Goal: Task Accomplishment & Management: Manage account settings

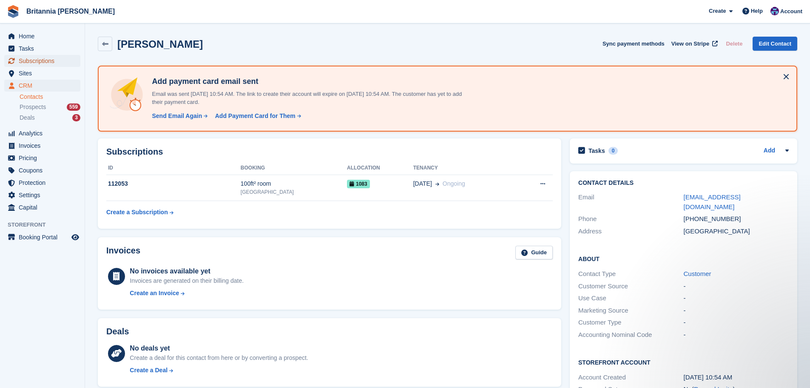
click at [38, 62] on span "Subscriptions" at bounding box center [44, 61] width 51 height 12
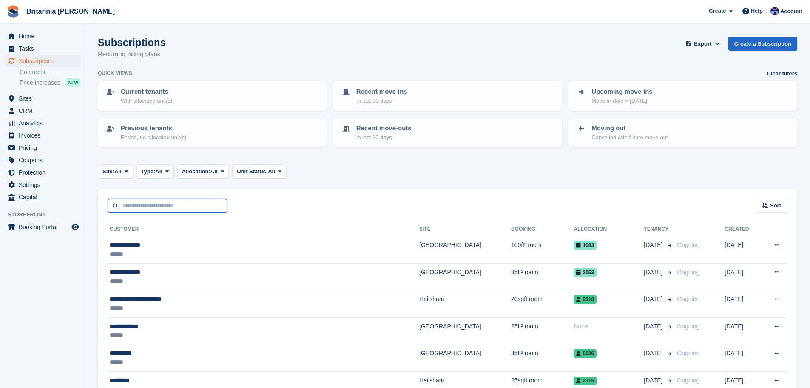
click at [145, 202] on input "text" at bounding box center [167, 206] width 119 height 14
type input "********"
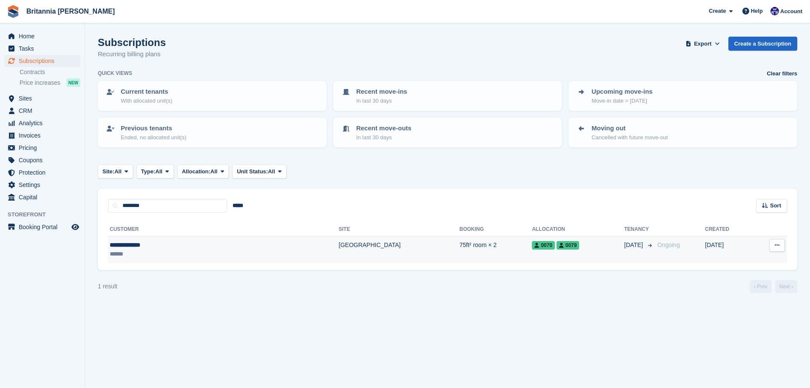
click at [339, 246] on td "[GEOGRAPHIC_DATA]" at bounding box center [399, 249] width 121 height 27
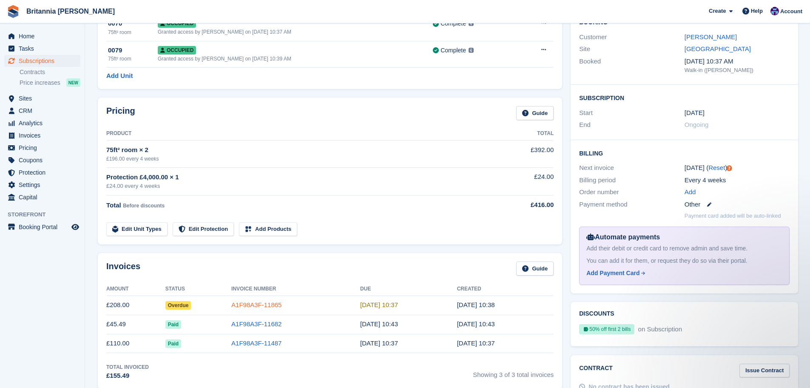
click at [258, 305] on link "A1F98A3F-11865" at bounding box center [256, 304] width 50 height 7
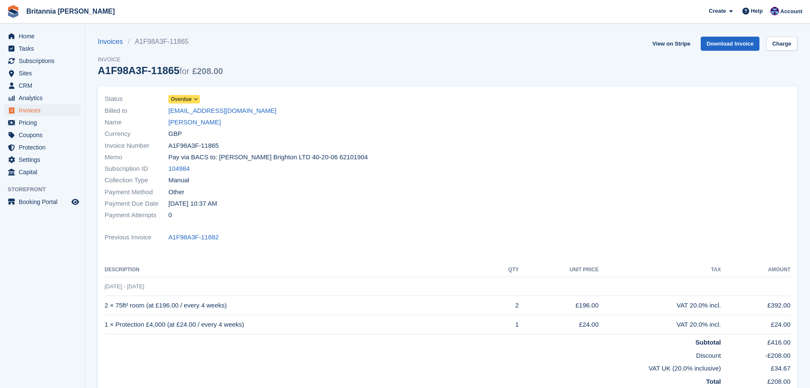
click at [186, 96] on span "Overdue" at bounding box center [181, 99] width 21 height 8
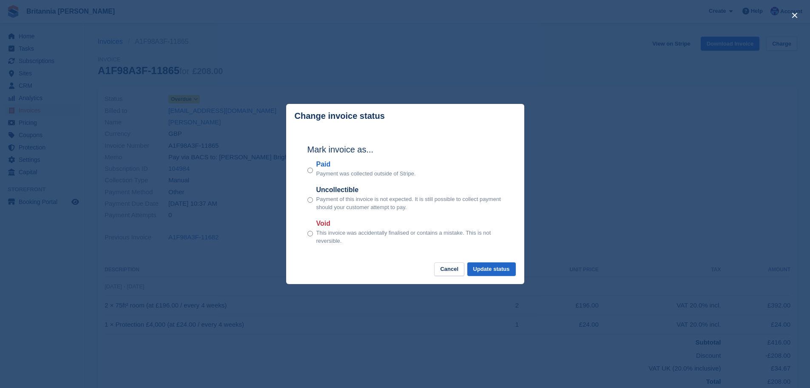
drag, startPoint x: 333, startPoint y: 169, endPoint x: 326, endPoint y: 167, distance: 7.3
click at [333, 169] on label "Paid" at bounding box center [366, 164] width 100 height 10
click at [325, 165] on label "Paid" at bounding box center [366, 164] width 100 height 10
click at [490, 264] on button "Update status" at bounding box center [491, 269] width 48 height 14
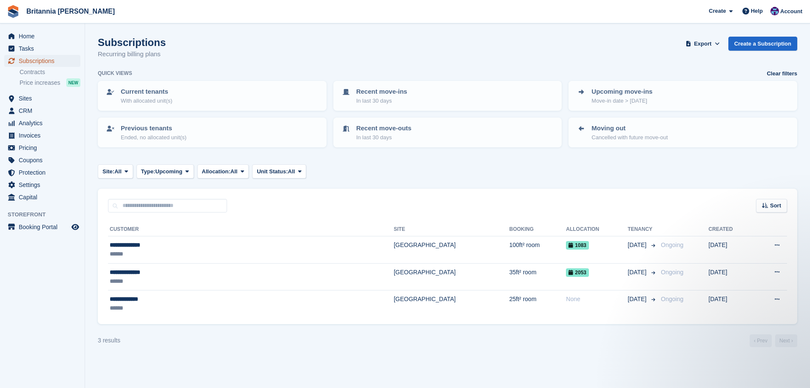
click at [57, 60] on span "Subscriptions" at bounding box center [44, 61] width 51 height 12
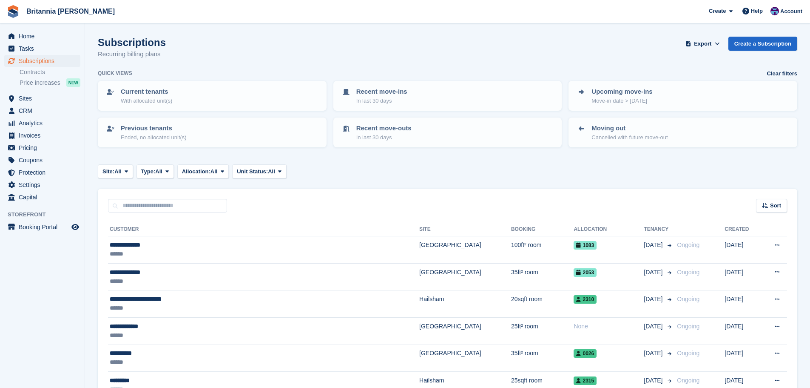
click at [148, 197] on div "Sort Sort by Customer name Date created Move in date Move out date Created (old…" at bounding box center [448, 200] width 700 height 24
click at [146, 205] on input "text" at bounding box center [167, 206] width 119 height 14
type input "****"
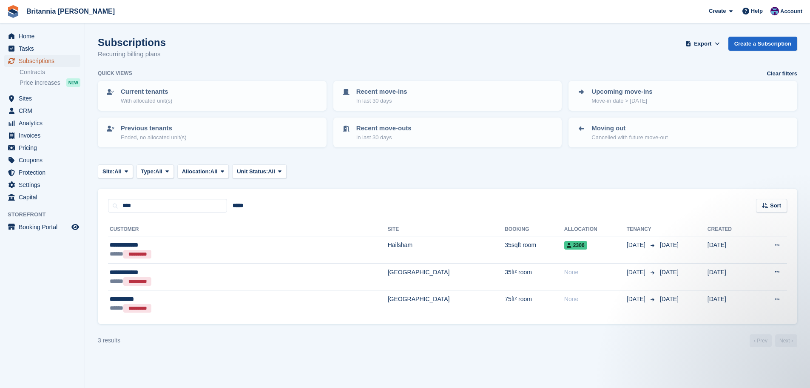
click at [41, 62] on span "Subscriptions" at bounding box center [44, 61] width 51 height 12
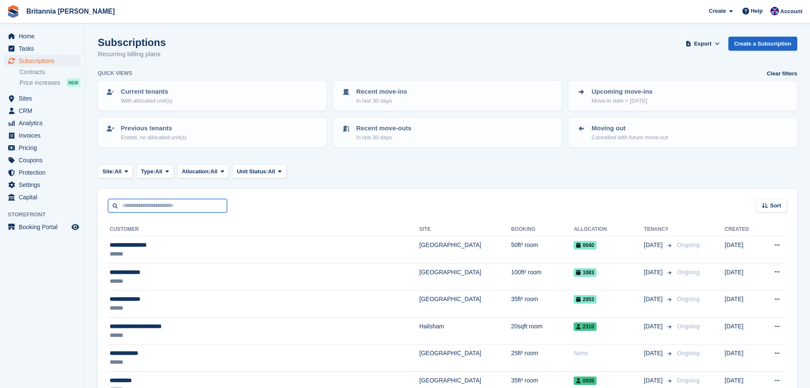
click at [154, 202] on input "text" at bounding box center [167, 206] width 119 height 14
type input "***"
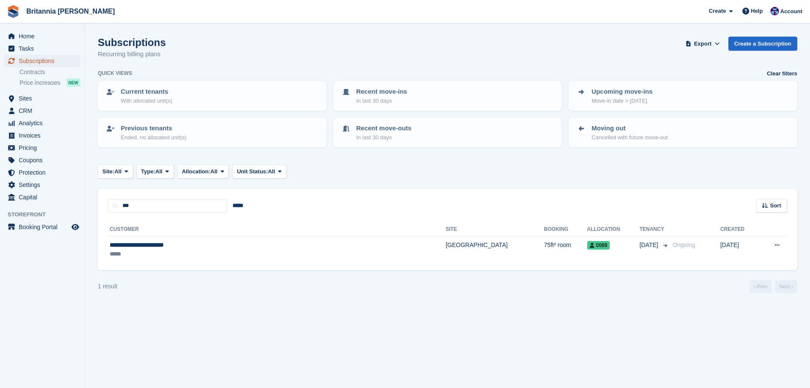
click at [31, 62] on span "Subscriptions" at bounding box center [44, 61] width 51 height 12
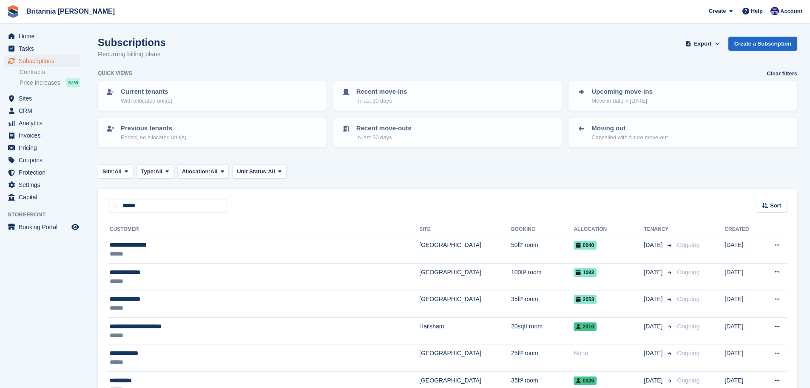
type input "******"
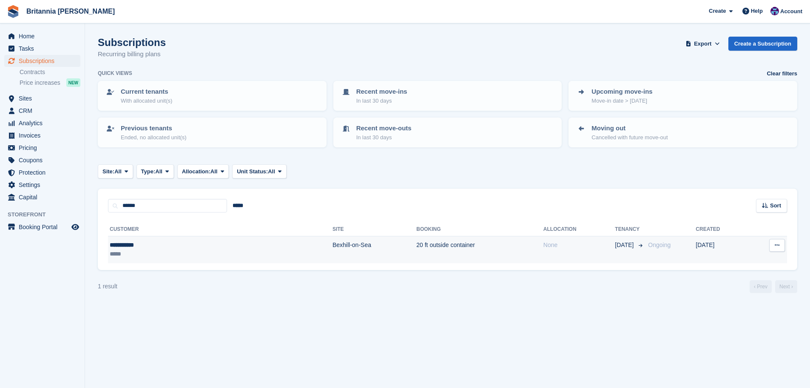
click at [333, 241] on td "Bexhill-on-Sea" at bounding box center [375, 249] width 84 height 27
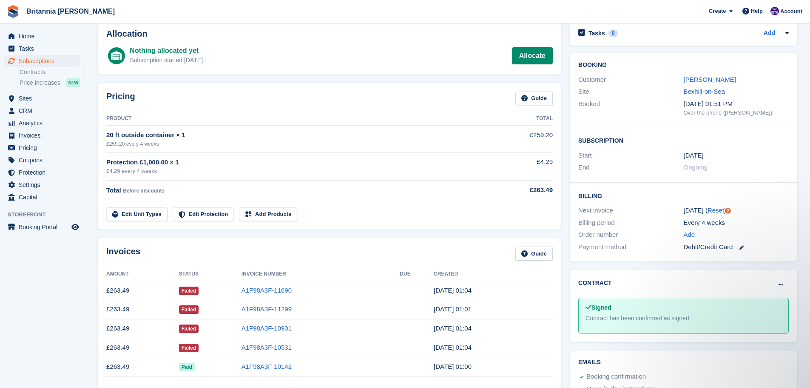
scroll to position [128, 0]
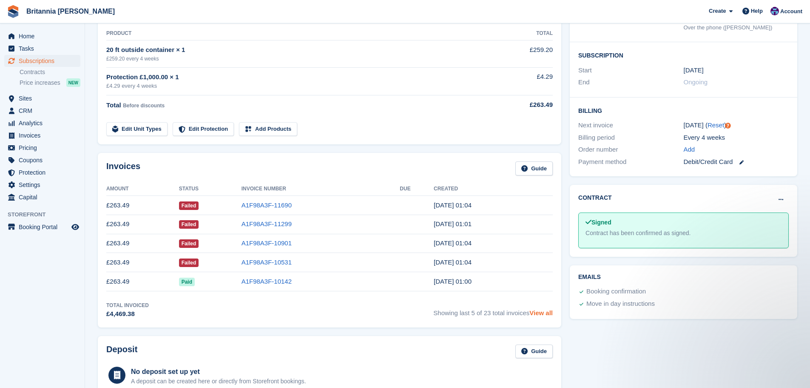
click at [541, 309] on link "View all" at bounding box center [541, 312] width 23 height 7
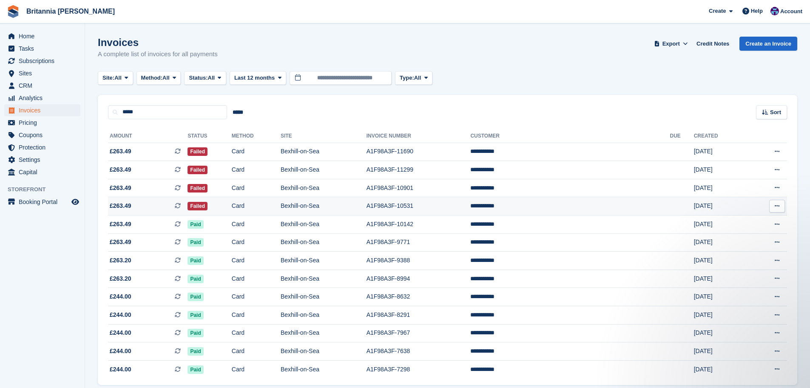
click at [277, 205] on td "Card" at bounding box center [256, 206] width 49 height 18
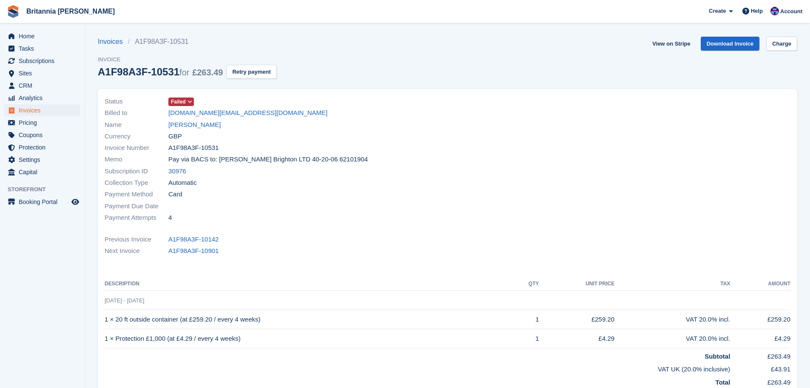
click at [187, 98] on span at bounding box center [190, 101] width 7 height 7
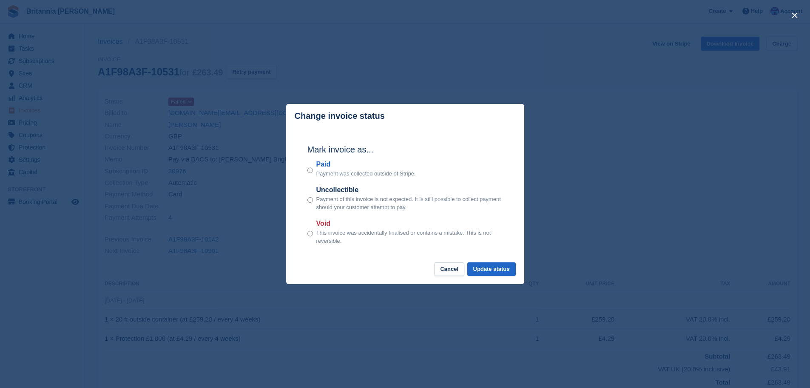
click at [320, 164] on label "Paid" at bounding box center [366, 164] width 100 height 10
click at [503, 271] on button "Update status" at bounding box center [491, 269] width 48 height 14
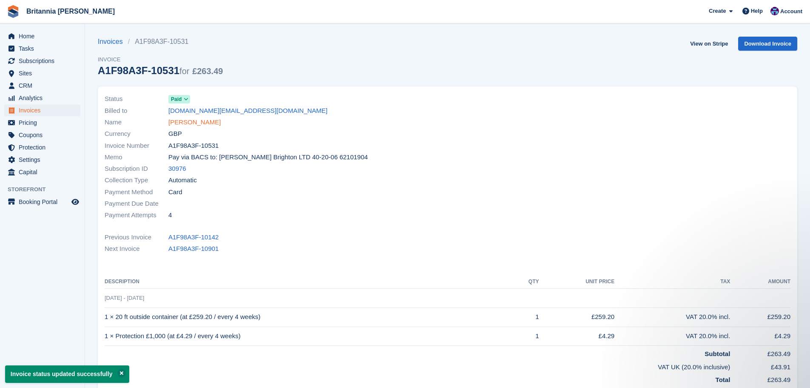
click at [193, 121] on link "[PERSON_NAME]" at bounding box center [194, 122] width 52 height 10
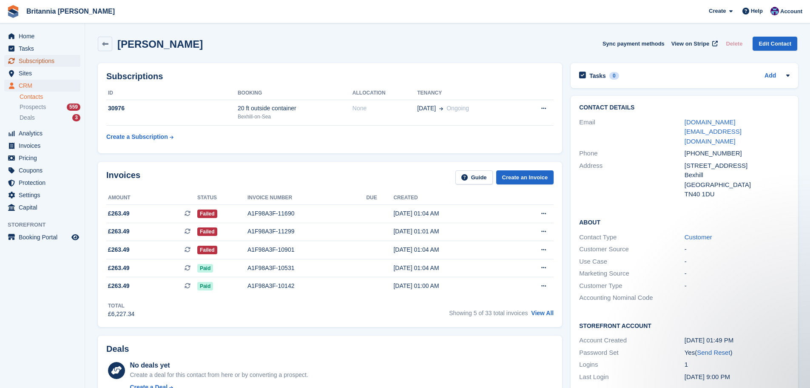
click at [32, 60] on span "Subscriptions" at bounding box center [44, 61] width 51 height 12
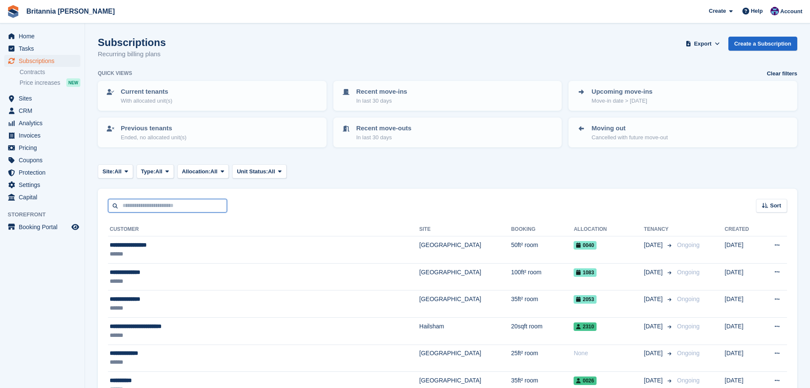
click at [139, 207] on input "text" at bounding box center [167, 206] width 119 height 14
type input "***"
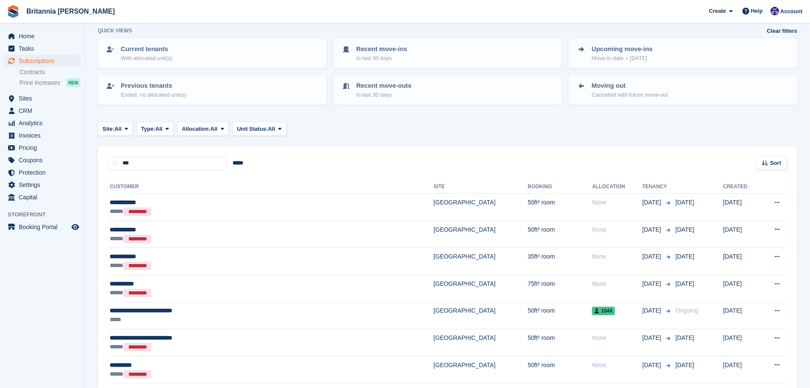
scroll to position [170, 0]
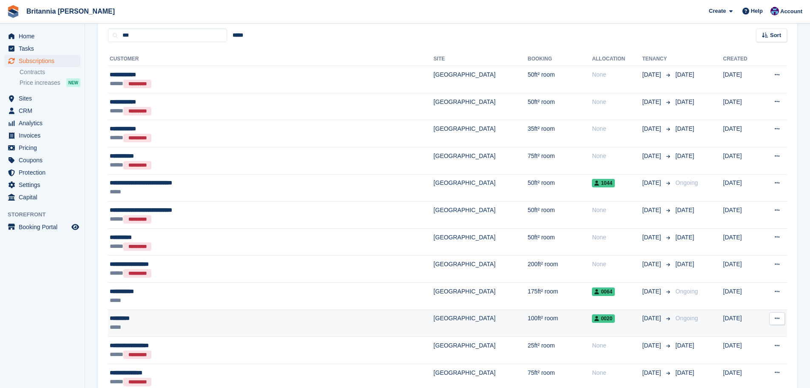
click at [242, 318] on div "*********" at bounding box center [216, 317] width 213 height 9
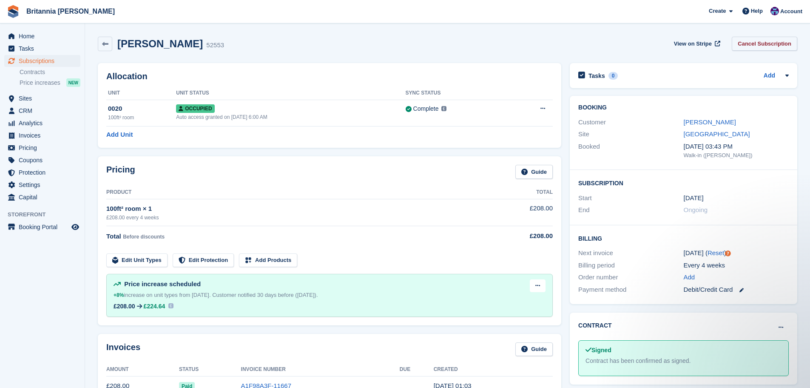
click at [761, 40] on link "Cancel Subscription" at bounding box center [765, 44] width 66 height 14
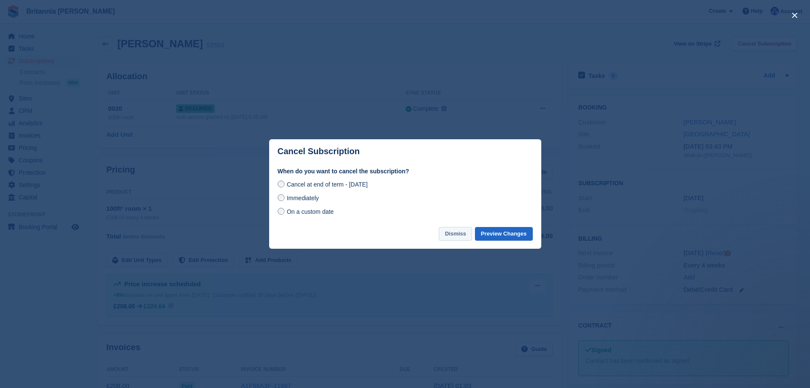
click at [454, 234] on button "Dismiss" at bounding box center [455, 234] width 33 height 14
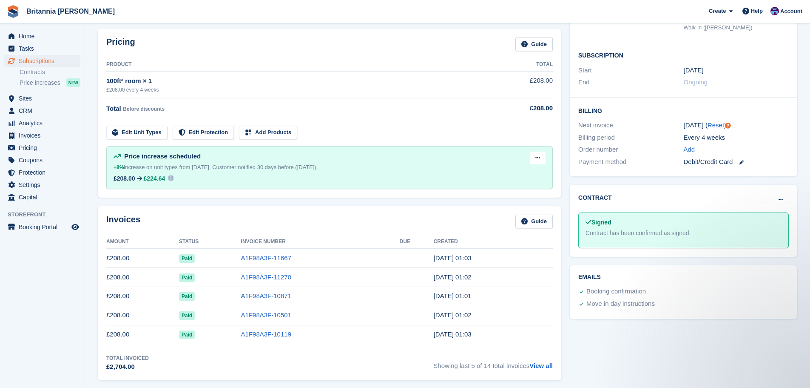
scroll to position [85, 0]
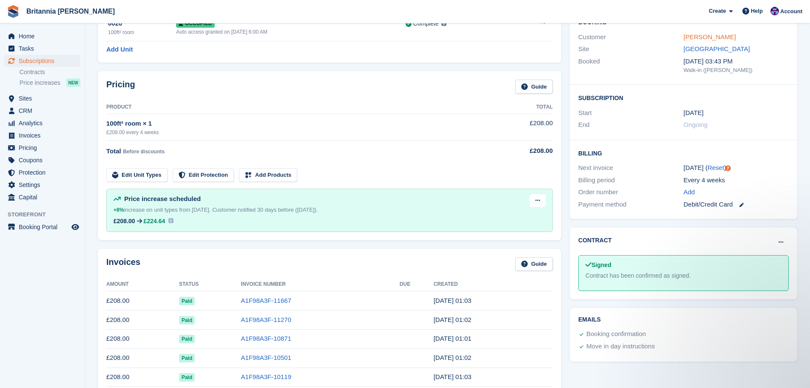
click at [702, 36] on link "Julia Lee" at bounding box center [710, 36] width 52 height 7
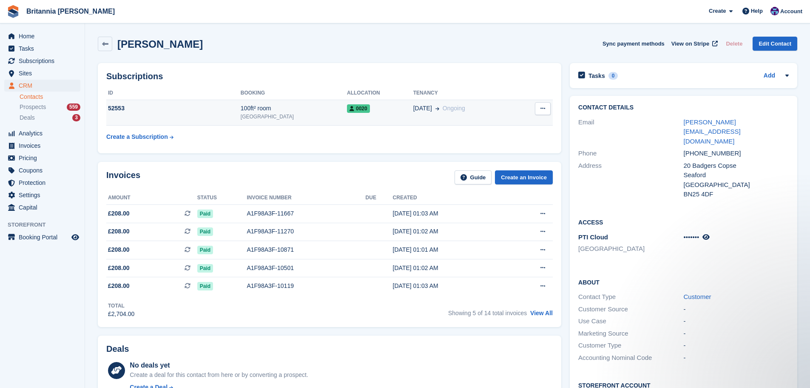
click at [379, 108] on div "0020" at bounding box center [380, 108] width 66 height 9
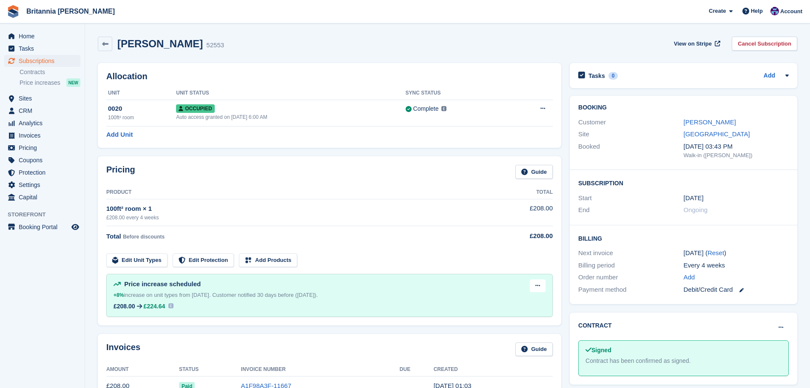
click at [762, 46] on link "Cancel Subscription" at bounding box center [765, 44] width 66 height 14
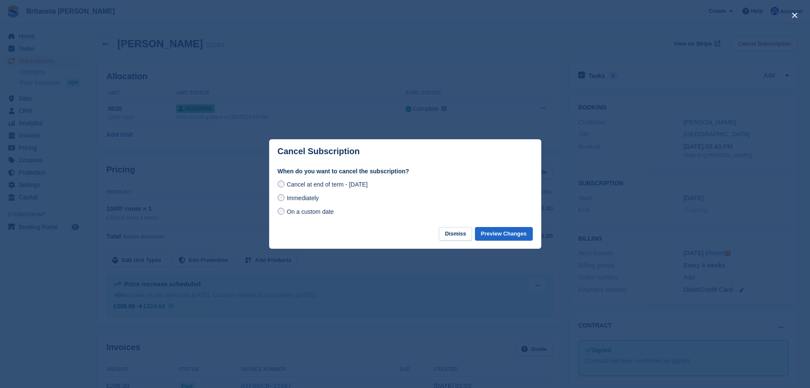
click at [305, 201] on span "Immediately" at bounding box center [303, 197] width 32 height 7
click at [519, 235] on button "Preview Changes" at bounding box center [504, 234] width 58 height 14
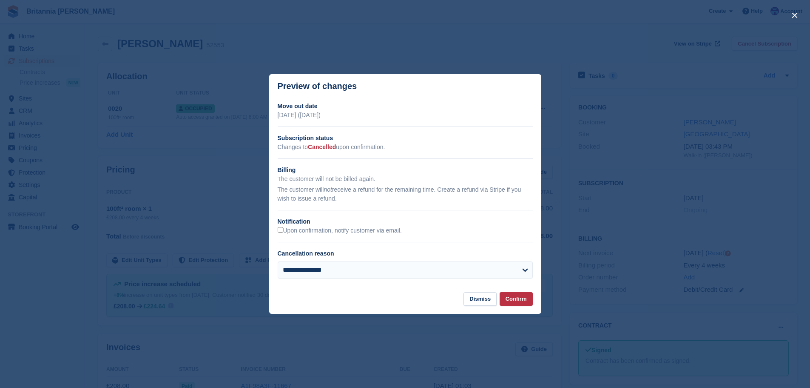
click at [385, 251] on div "Cancellation reason" at bounding box center [400, 253] width 245 height 9
click at [381, 267] on select "**********" at bounding box center [405, 269] width 255 height 17
select select "**********"
click at [278, 262] on select "**********" at bounding box center [405, 269] width 255 height 17
click at [513, 300] on button "Confirm" at bounding box center [516, 299] width 33 height 14
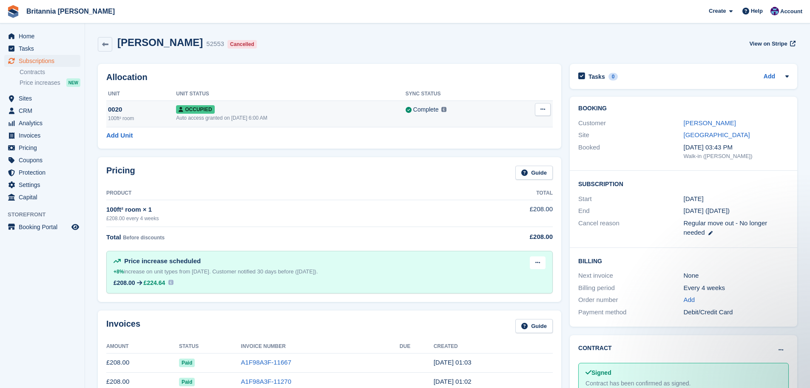
click at [543, 109] on icon at bounding box center [543, 109] width 5 height 6
drag, startPoint x: 506, startPoint y: 145, endPoint x: 443, endPoint y: 26, distance: 135.1
click at [506, 145] on p "Deallocate" at bounding box center [510, 144] width 74 height 11
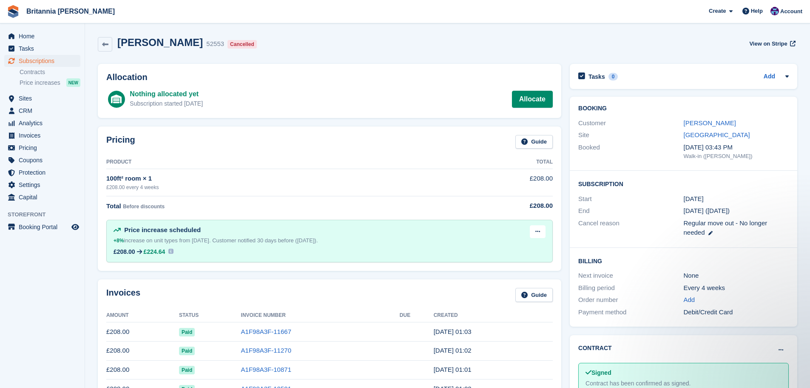
click at [56, 68] on li "Contracts" at bounding box center [52, 72] width 65 height 9
click at [56, 62] on span "Subscriptions" at bounding box center [44, 61] width 51 height 12
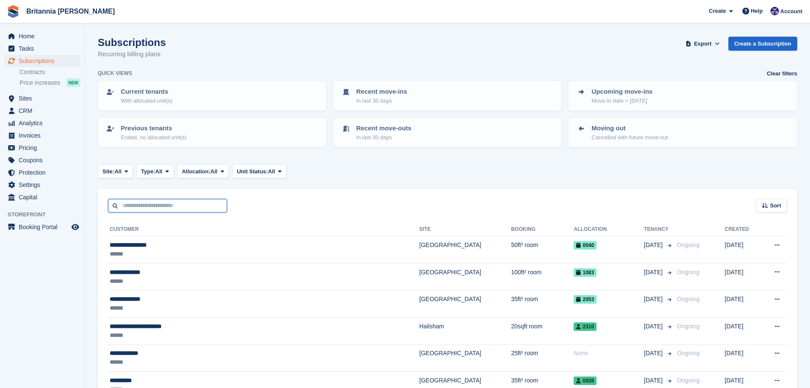
click at [190, 208] on input "text" at bounding box center [167, 206] width 119 height 14
click at [40, 101] on span "Sites" at bounding box center [44, 98] width 51 height 12
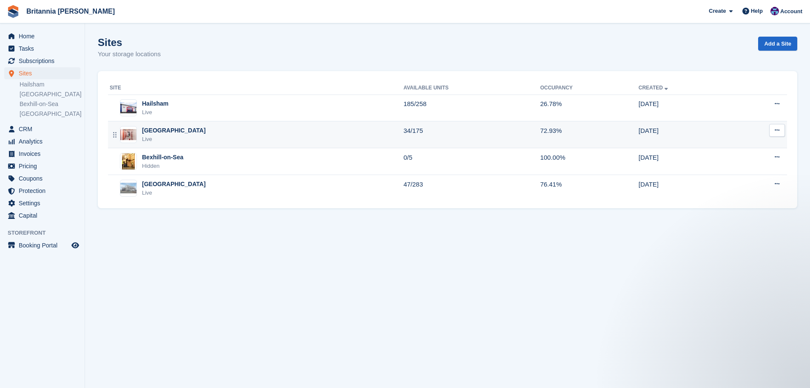
click at [272, 138] on div "Newhaven Live" at bounding box center [257, 134] width 294 height 17
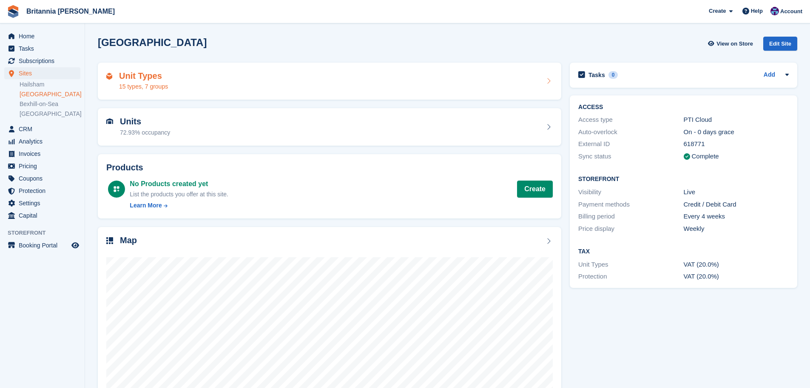
click at [274, 93] on div "Unit Types 15 types, 7 groups" at bounding box center [330, 81] width 464 height 37
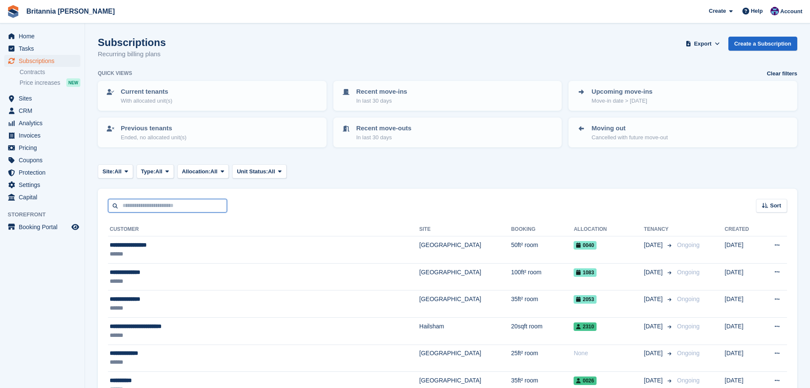
click at [154, 205] on input "text" at bounding box center [167, 206] width 119 height 14
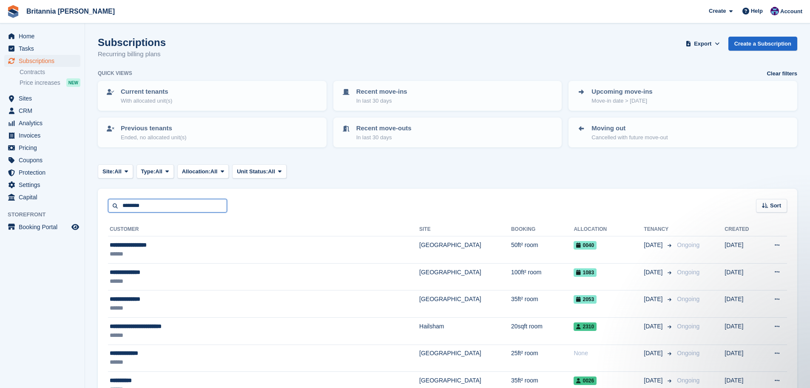
type input "********"
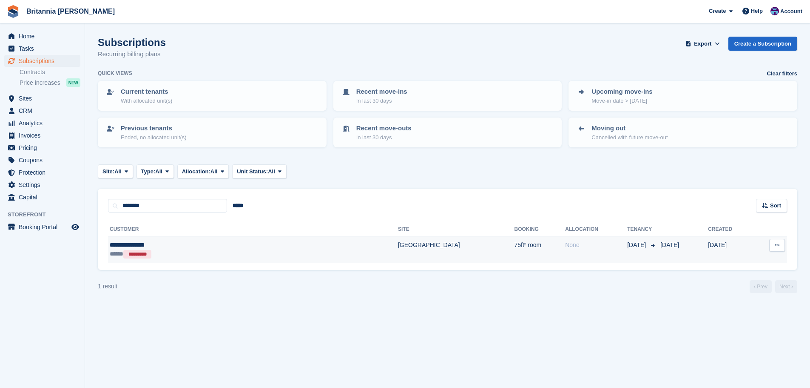
click at [514, 239] on td "75ft² room" at bounding box center [539, 249] width 51 height 27
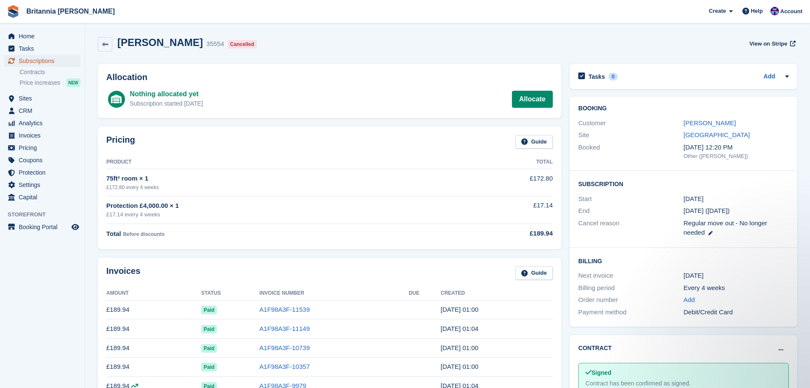
click at [71, 61] on link "Subscriptions" at bounding box center [42, 61] width 76 height 12
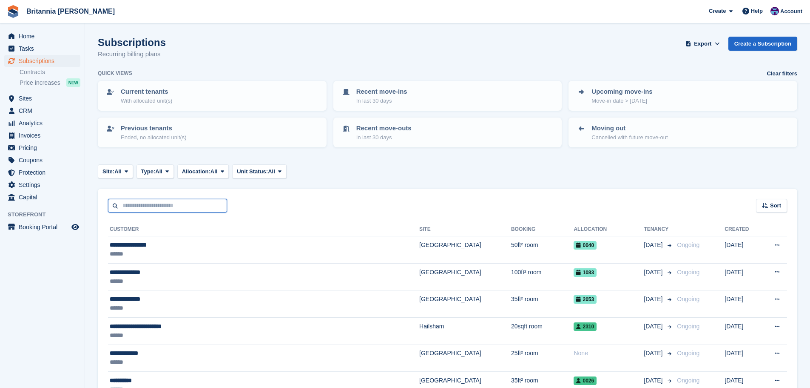
click at [174, 200] on input "text" at bounding box center [167, 206] width 119 height 14
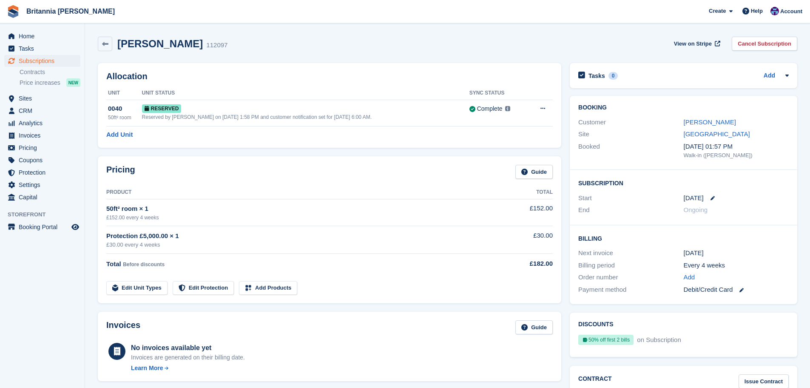
scroll to position [128, 0]
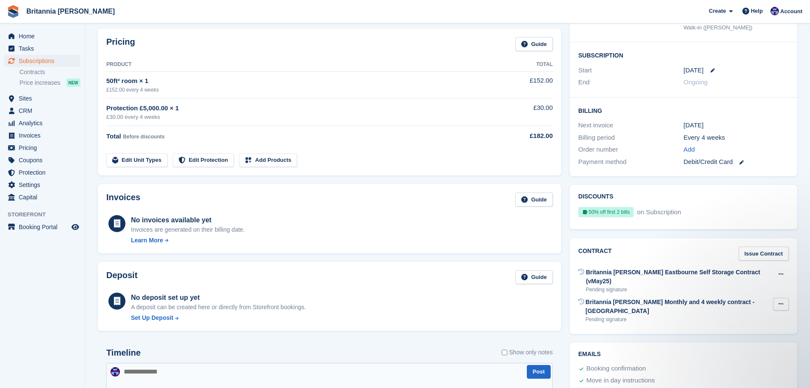
click at [777, 297] on button at bounding box center [781, 303] width 16 height 13
click at [744, 315] on p "Void contract" at bounding box center [748, 320] width 74 height 11
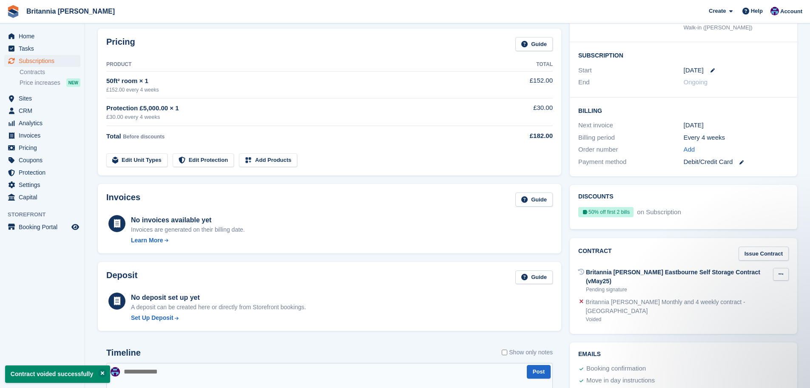
click at [781, 277] on button at bounding box center [781, 274] width 16 height 13
click at [682, 259] on div "Contract Issue Contract" at bounding box center [683, 253] width 211 height 14
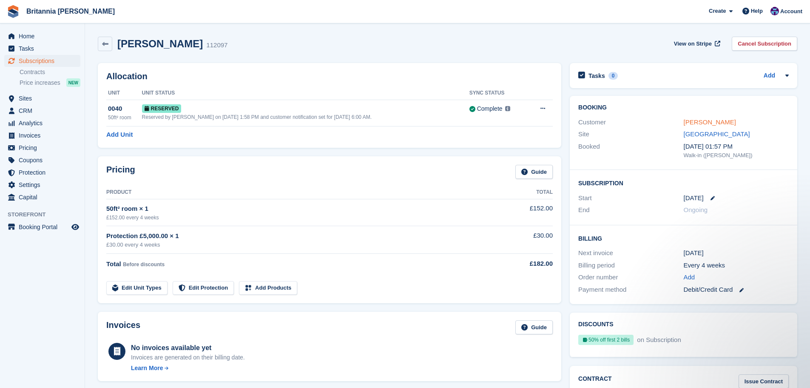
click at [721, 125] on link "Richard Moorcraft" at bounding box center [710, 121] width 52 height 7
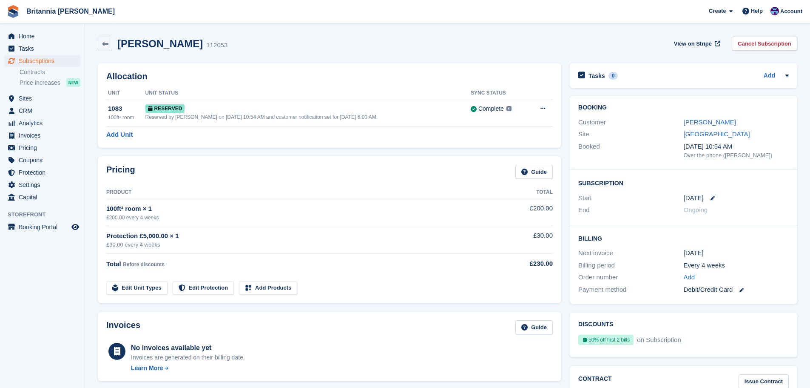
scroll to position [170, 0]
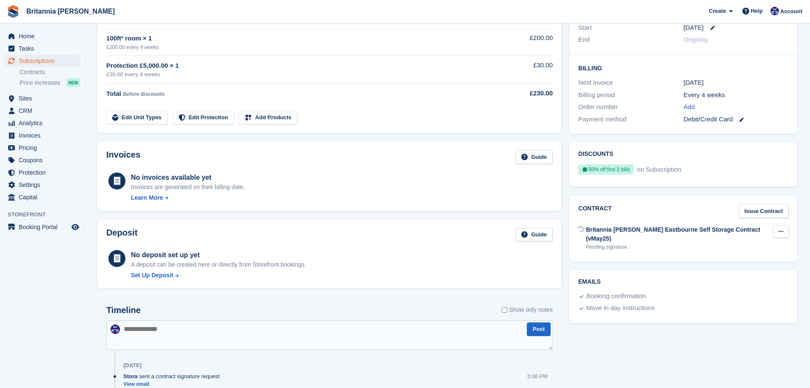
click at [780, 233] on icon at bounding box center [781, 231] width 5 height 6
click at [746, 259] on p "Send reminder" at bounding box center [748, 259] width 74 height 11
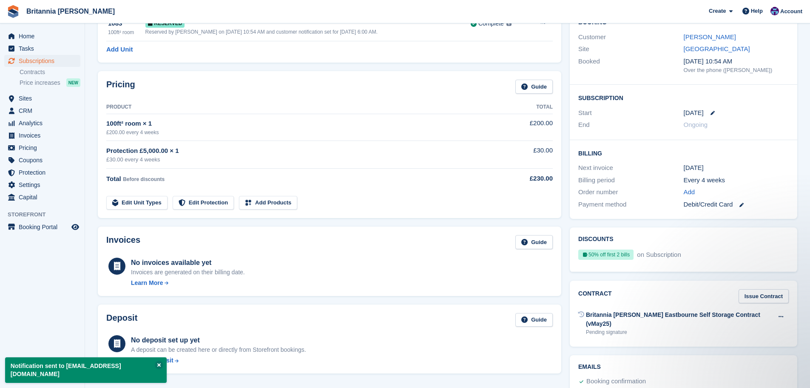
scroll to position [0, 0]
